Goal: Task Accomplishment & Management: Manage account settings

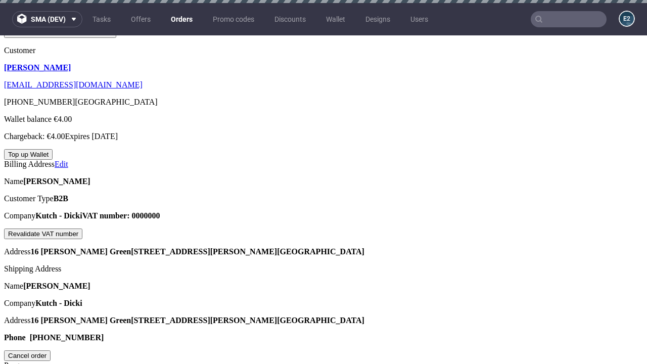
scroll to position [257, 0]
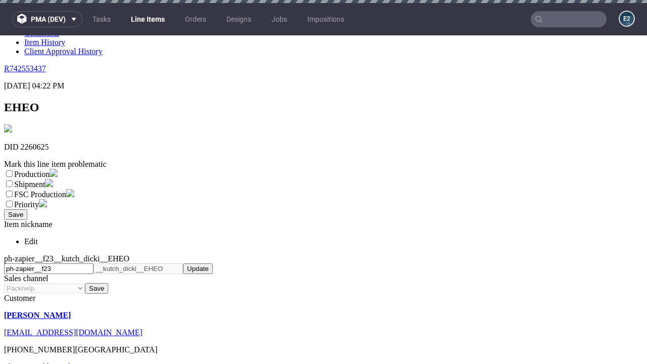
scroll to position [3, 0]
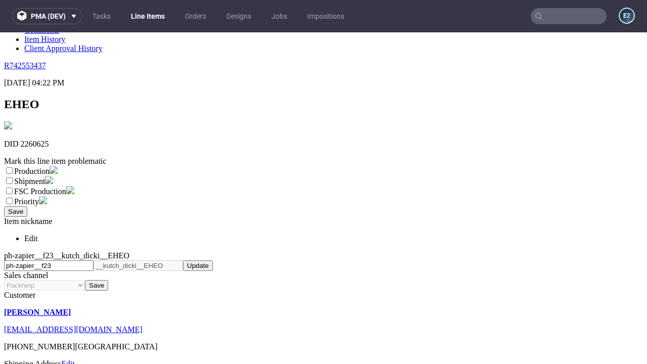
select select "dtp_ca_needed"
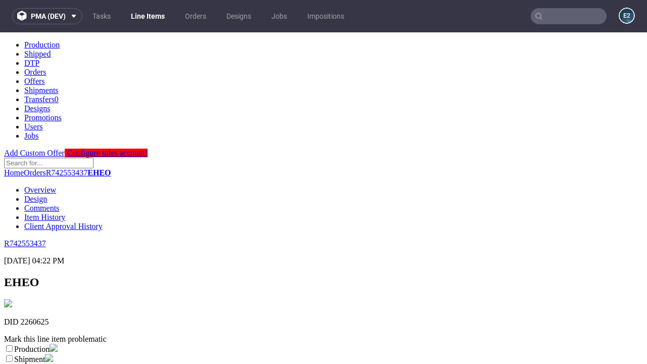
scroll to position [0, 0]
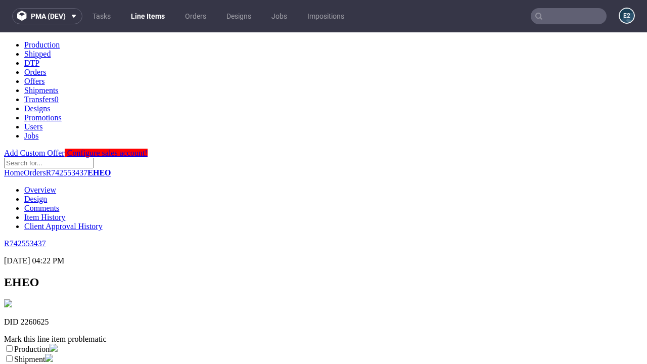
checkbox input "true"
